Goal: Find specific page/section: Find specific page/section

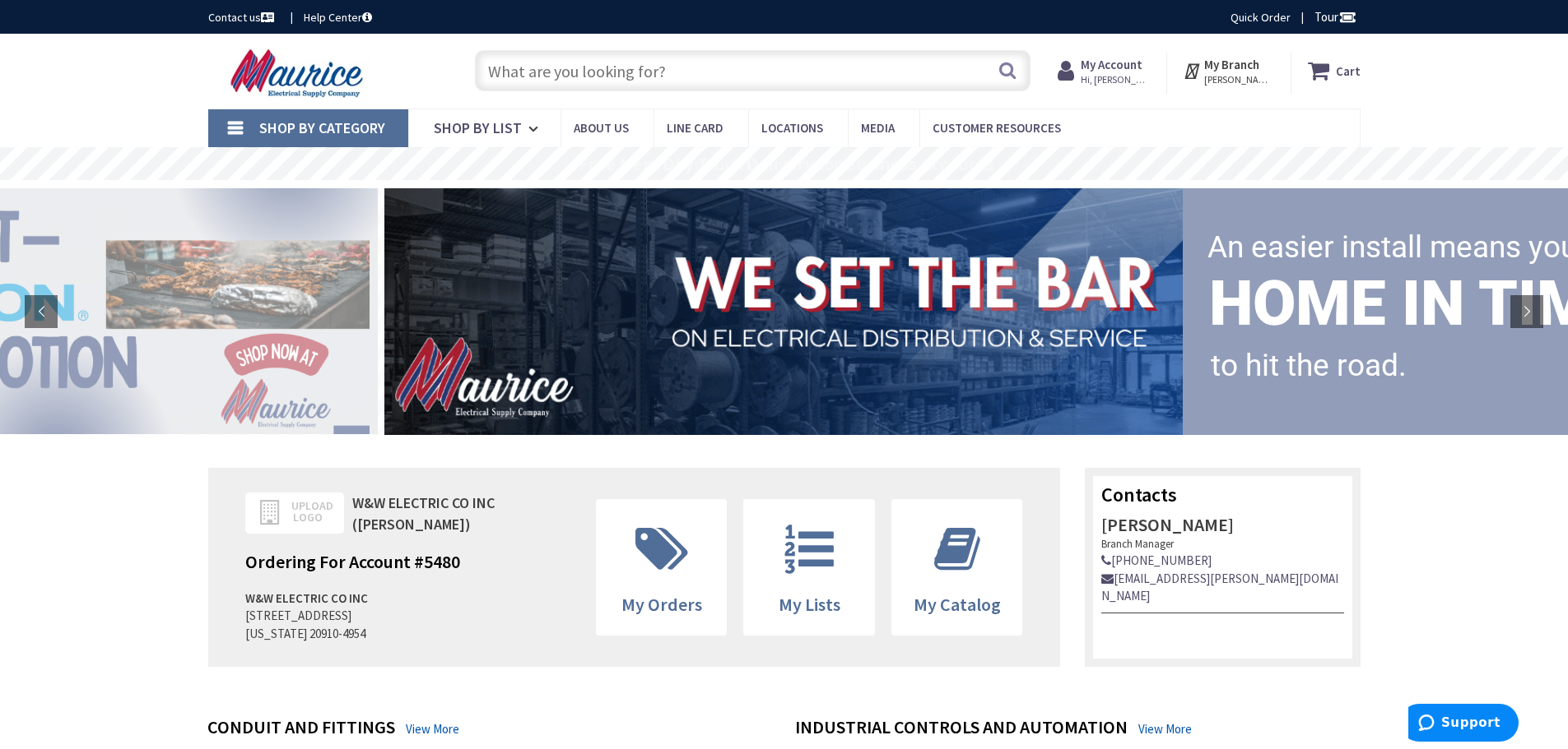
click at [722, 68] on input "text" at bounding box center [753, 70] width 556 height 41
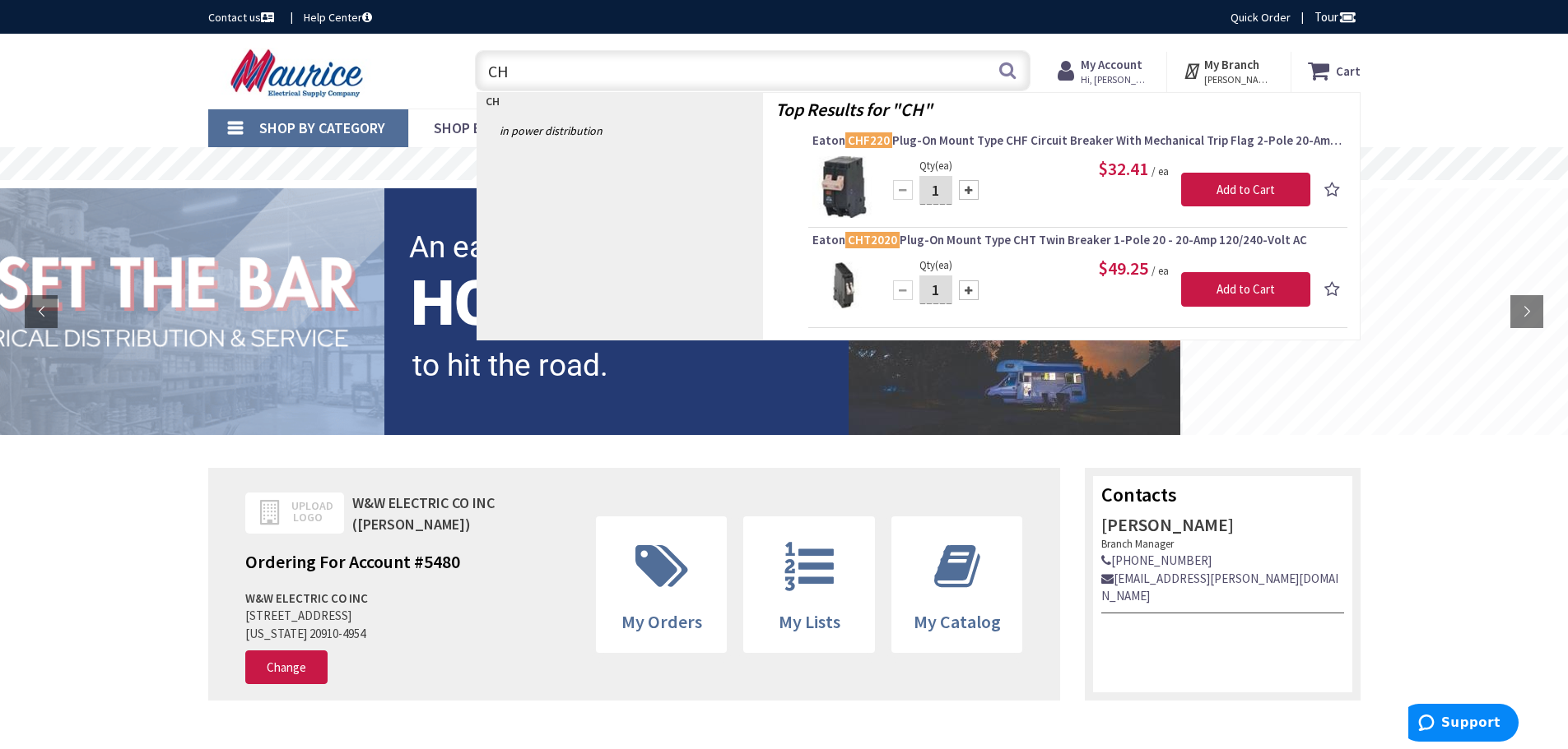
type input "C"
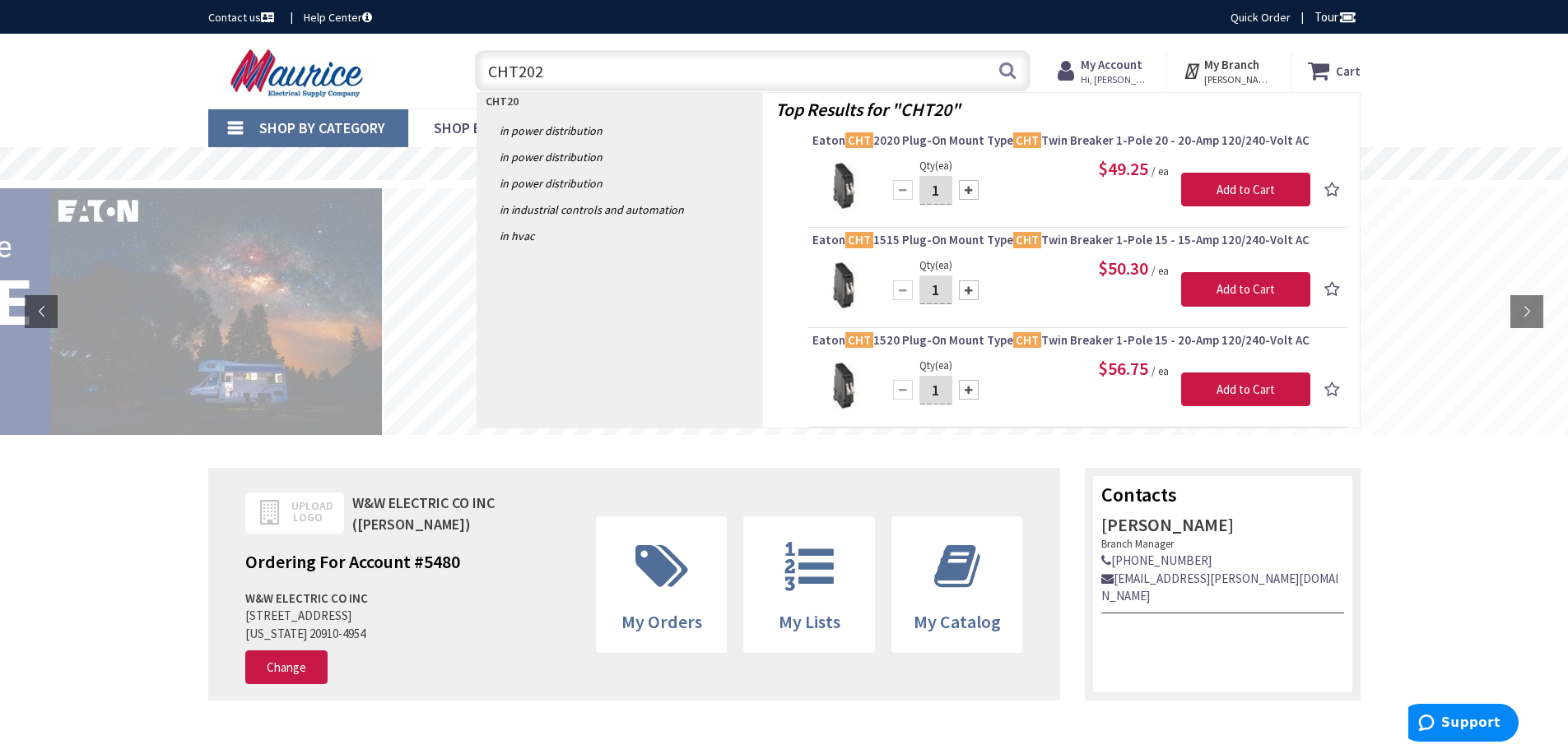
type input "CHT2020"
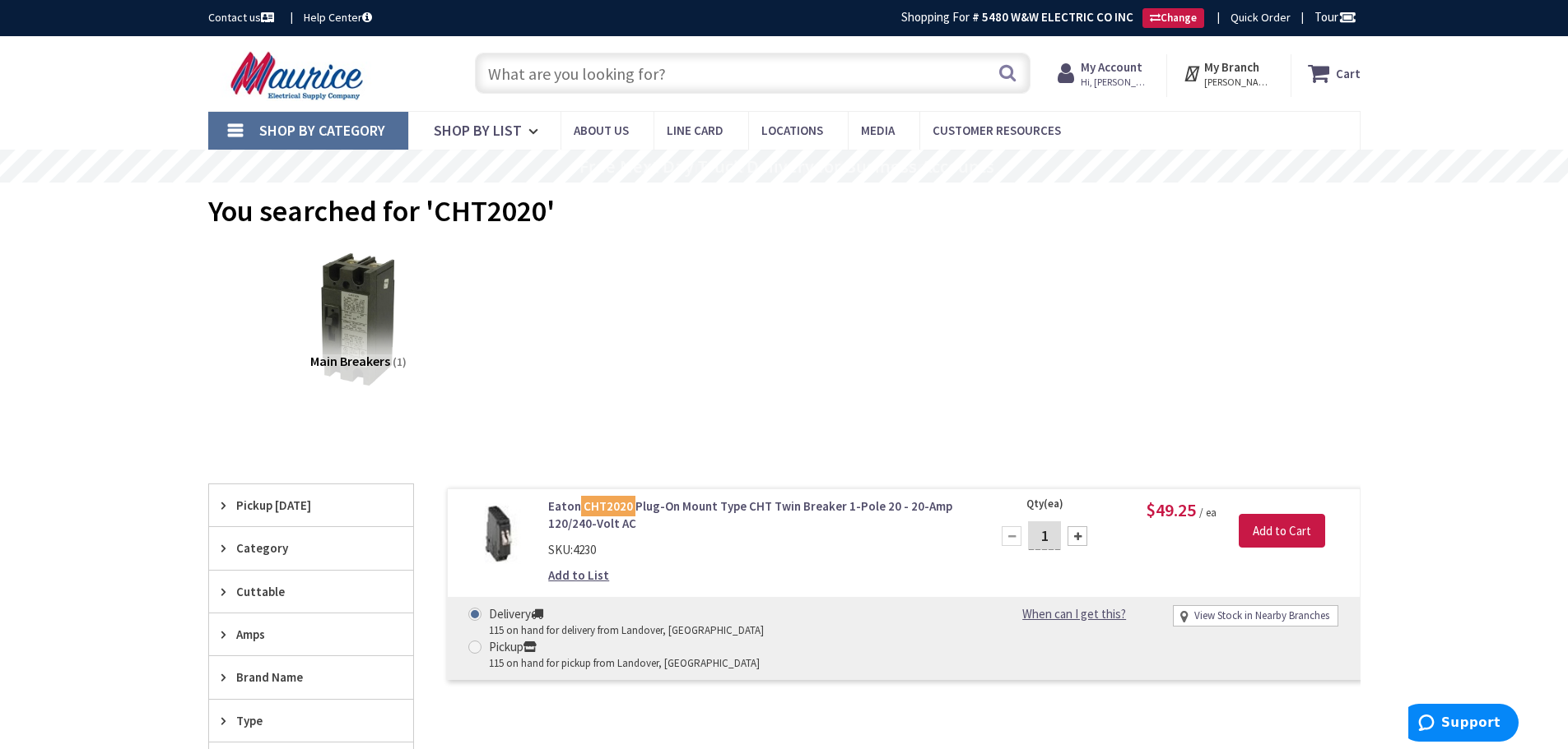
click at [707, 73] on input "text" at bounding box center [753, 72] width 556 height 41
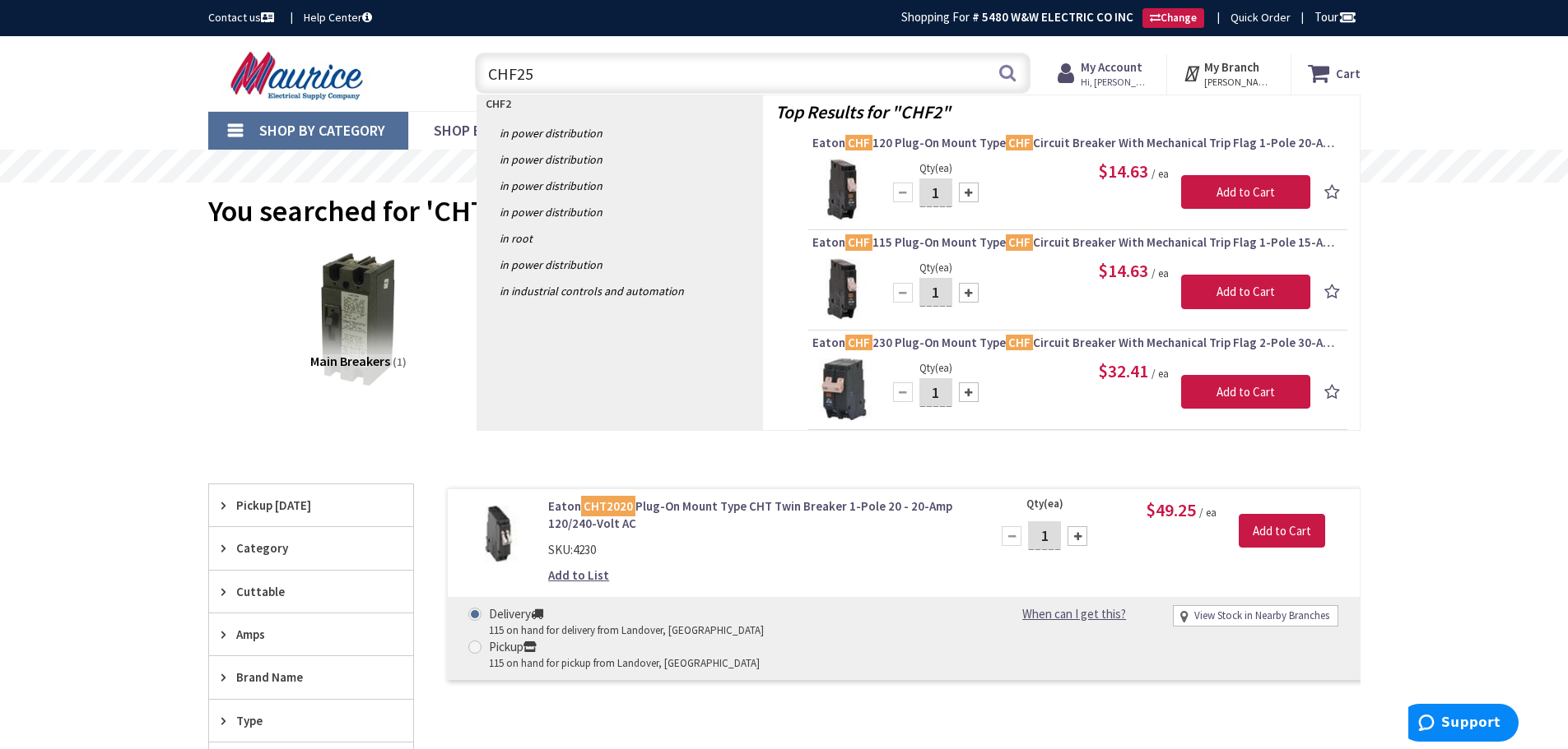
type input "CHF250"
